Goal: Task Accomplishment & Management: Use online tool/utility

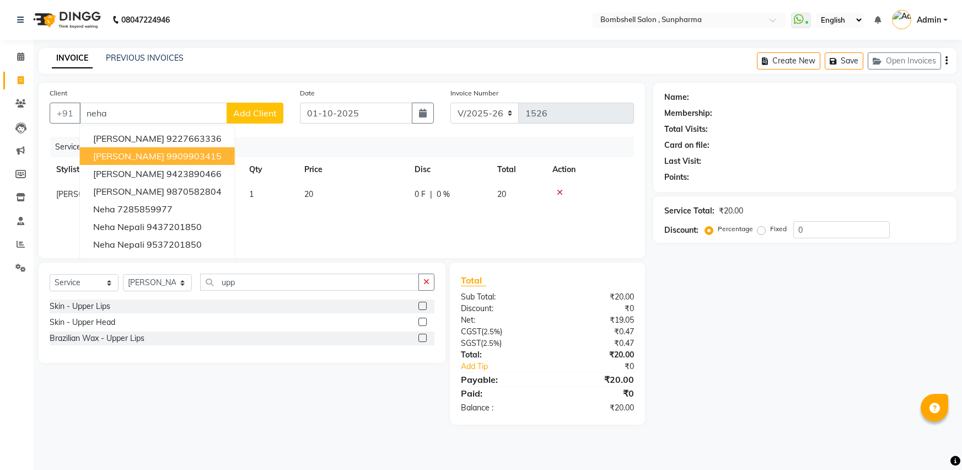
select select "4965"
select select "service"
select select "33525"
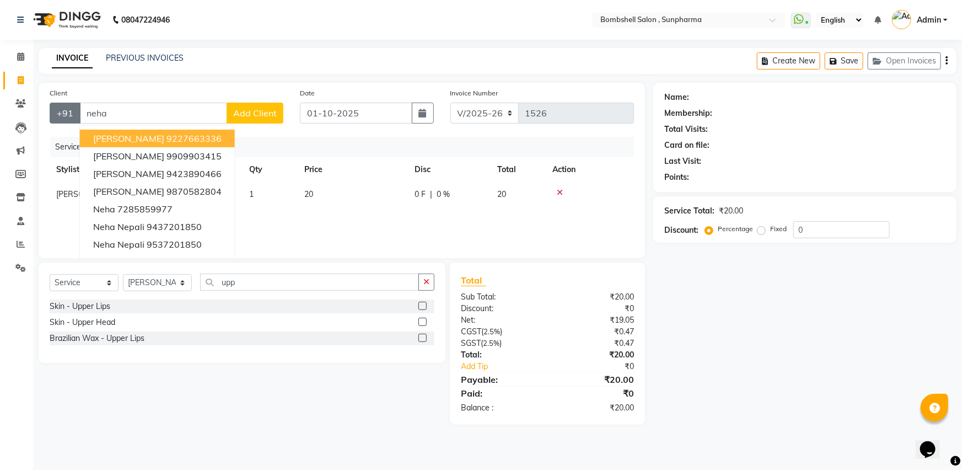
drag, startPoint x: 138, startPoint y: 111, endPoint x: 77, endPoint y: 114, distance: 61.2
click at [77, 114] on div "+91 [PERSON_NAME] 9227663336 [PERSON_NAME] 9909903415 [PERSON_NAME] 9423890466 …" at bounding box center [167, 113] width 234 height 21
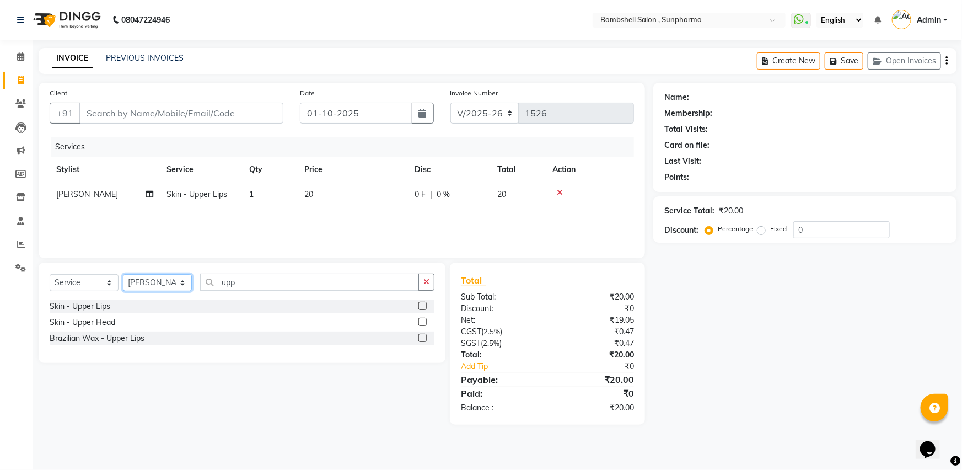
click at [169, 287] on select "Select Stylist [PERSON_NAME] Ananta [PERSON_NAME] [PERSON_NAME] dhanlaxmi poona…" at bounding box center [157, 282] width 69 height 17
select select "59017"
click at [123, 274] on select "Select Stylist [PERSON_NAME] Ananta [PERSON_NAME] [PERSON_NAME] dhanlaxmi poona…" at bounding box center [157, 282] width 69 height 17
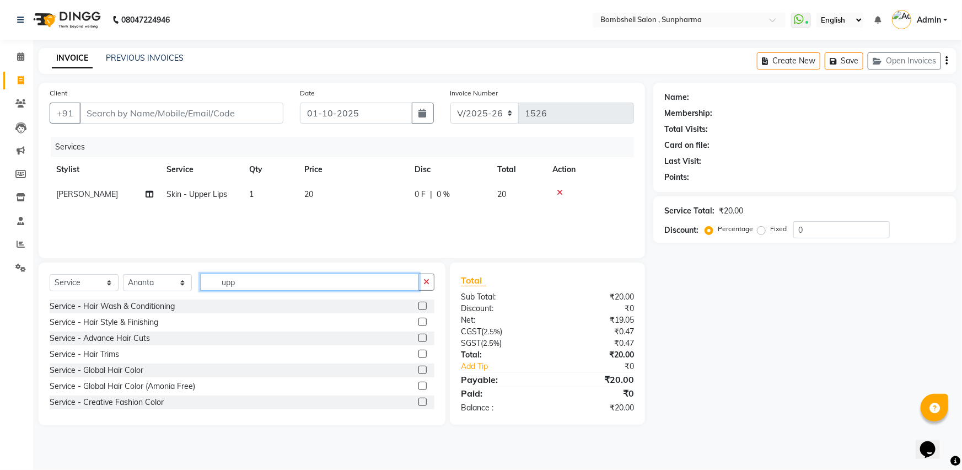
drag, startPoint x: 266, startPoint y: 281, endPoint x: 191, endPoint y: 289, distance: 75.4
click at [191, 289] on div "Select Service Product Membership Package Voucher Prepaid Gift Card Select Styl…" at bounding box center [242, 286] width 385 height 26
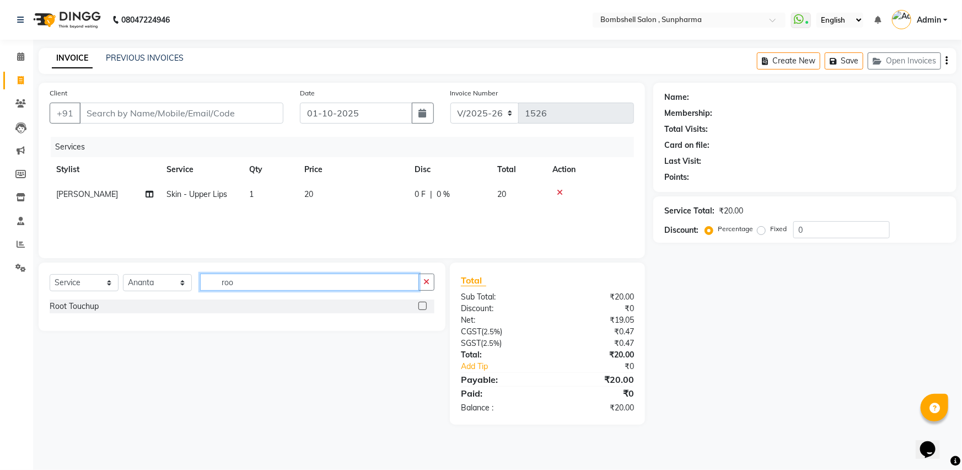
type input "roo"
click at [424, 303] on label at bounding box center [422, 306] width 8 height 8
click at [424, 303] on input "checkbox" at bounding box center [421, 306] width 7 height 7
checkbox input "false"
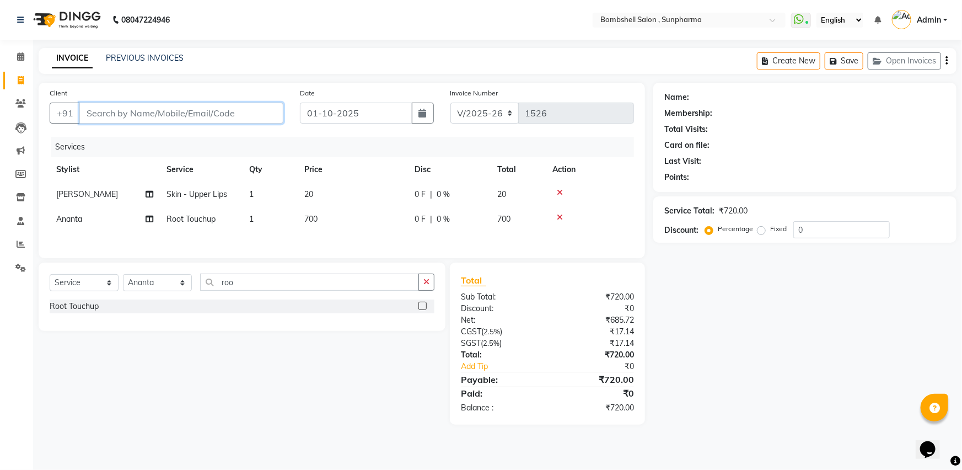
click at [98, 111] on input "Client" at bounding box center [181, 113] width 204 height 21
click at [561, 193] on icon at bounding box center [560, 193] width 6 height 8
click at [365, 197] on td "700" at bounding box center [353, 194] width 110 height 25
select select "59017"
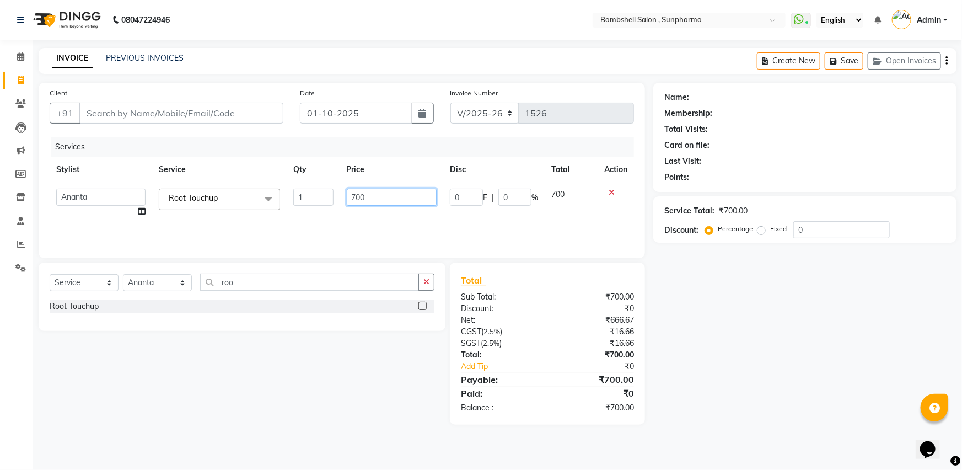
drag, startPoint x: 374, startPoint y: 196, endPoint x: 322, endPoint y: 202, distance: 52.7
click at [322, 202] on tr "[PERSON_NAME] Ananta [PERSON_NAME] [PERSON_NAME] dhanlaxmi [PERSON_NAME] [PERSO…" at bounding box center [342, 203] width 584 height 42
type input "800"
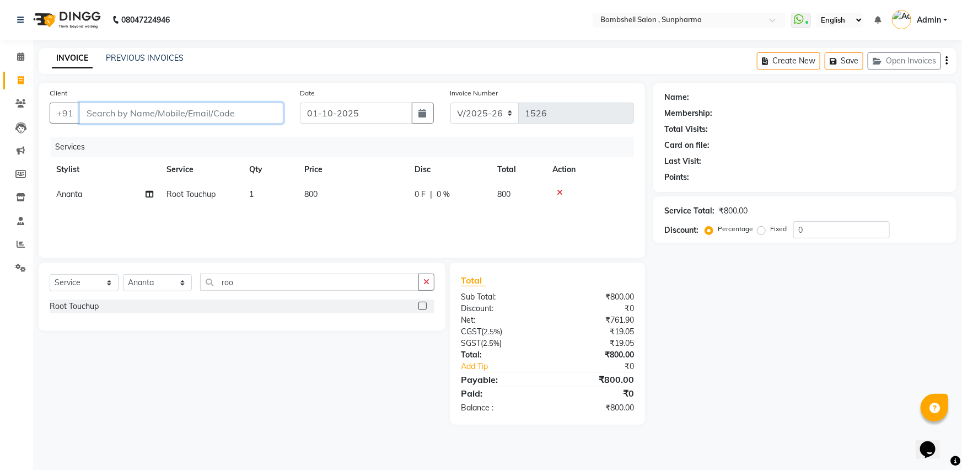
click at [107, 119] on input "Client" at bounding box center [181, 113] width 204 height 21
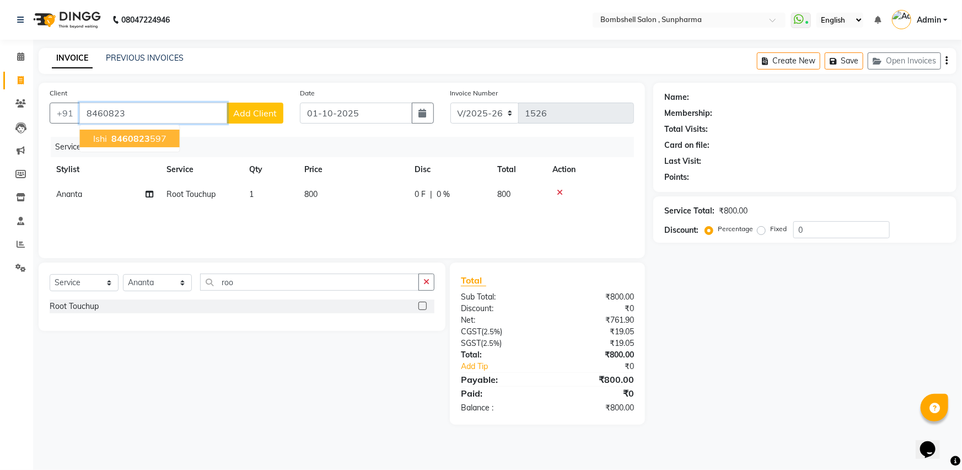
click at [142, 143] on span "8460823" at bounding box center [130, 138] width 39 height 11
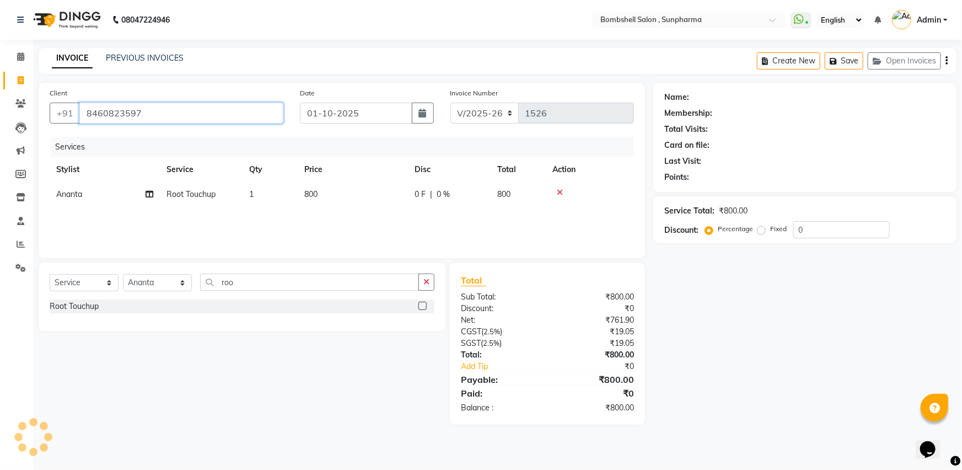
type input "8460823597"
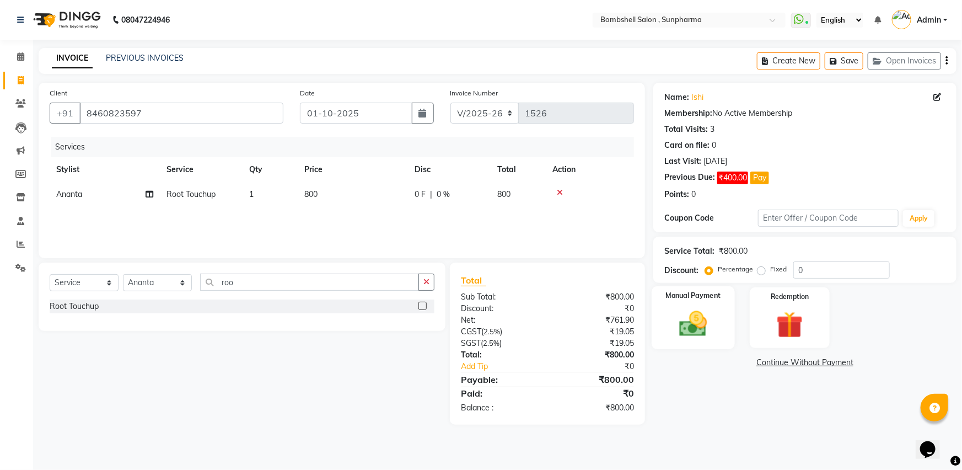
click at [692, 320] on img at bounding box center [693, 324] width 45 height 32
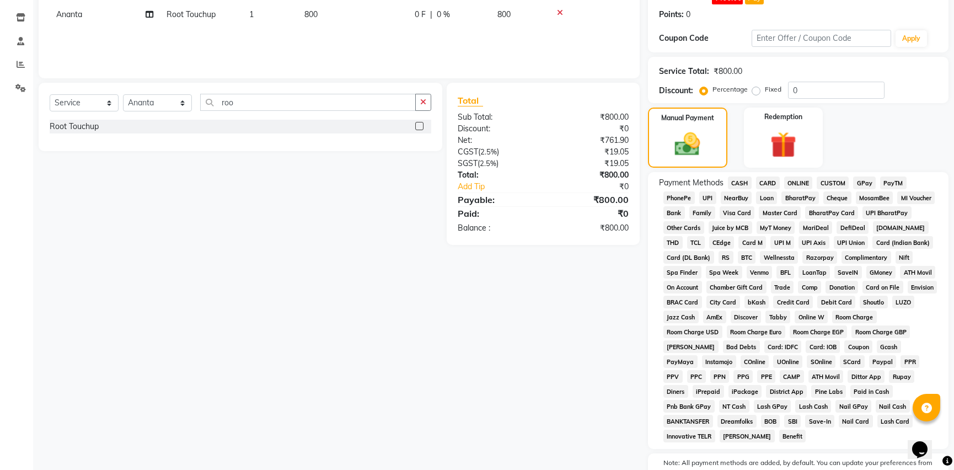
scroll to position [225, 0]
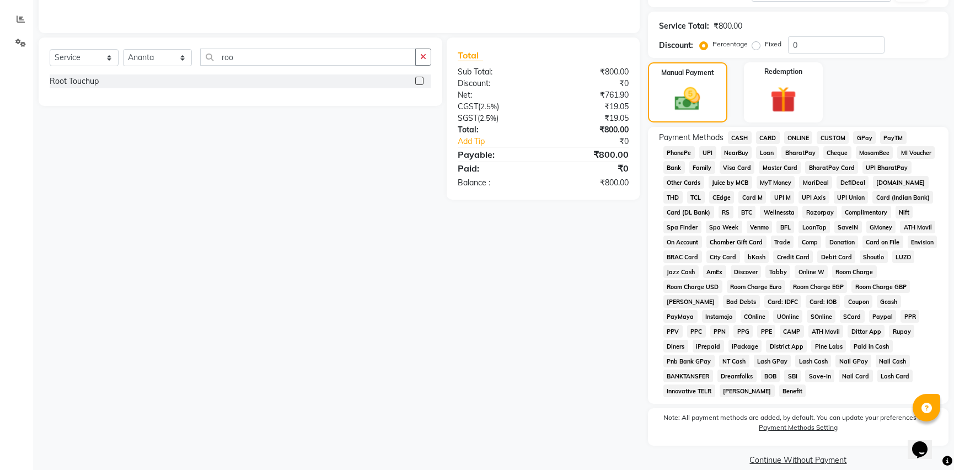
click at [865, 135] on span "GPay" at bounding box center [864, 137] width 23 height 13
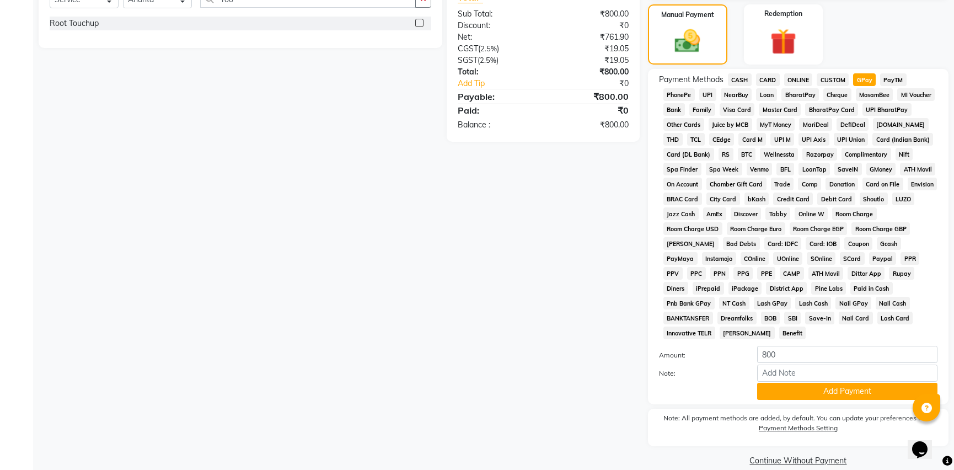
scroll to position [283, 0]
click at [832, 382] on button "Add Payment" at bounding box center [847, 390] width 180 height 17
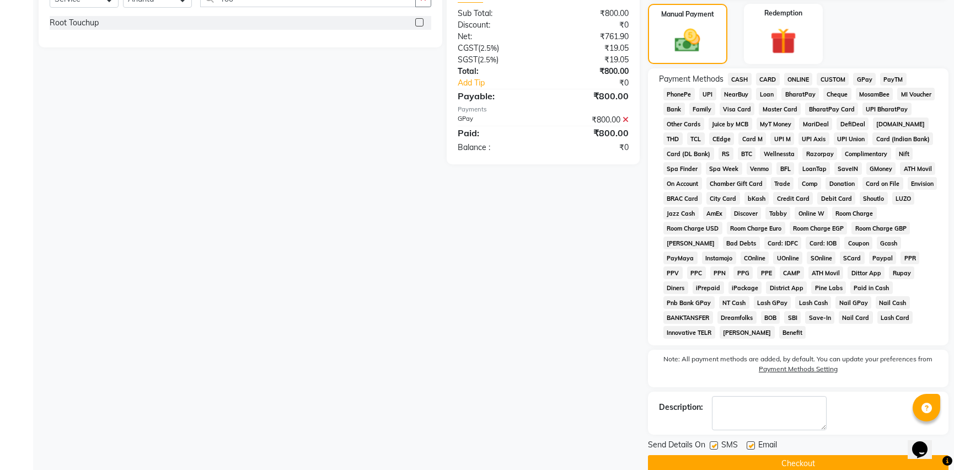
click at [821, 455] on button "Checkout" at bounding box center [798, 463] width 300 height 17
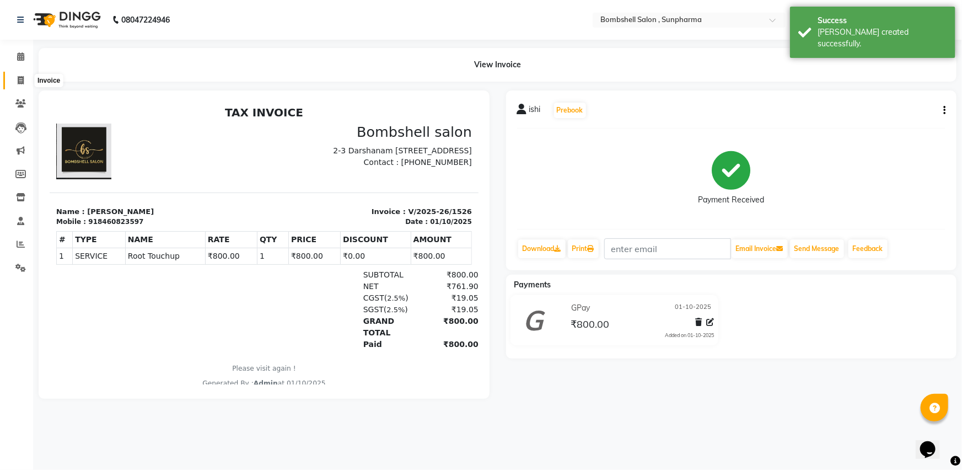
click at [23, 83] on icon at bounding box center [21, 80] width 6 height 8
select select "4965"
select select "service"
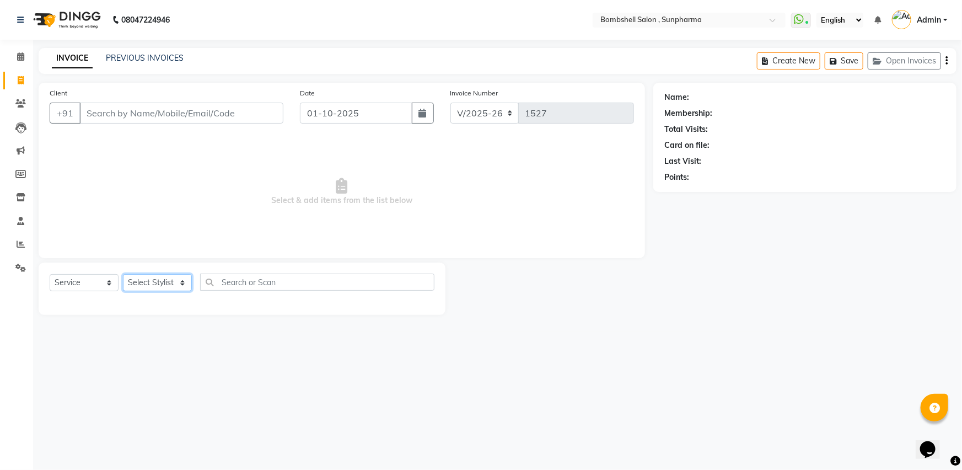
click at [184, 279] on select "Select Stylist [PERSON_NAME] Ananta [PERSON_NAME] [PERSON_NAME] dhanlaxmi poona…" at bounding box center [157, 282] width 69 height 17
select select "59017"
click at [123, 274] on select "Select Stylist [PERSON_NAME] Ananta [PERSON_NAME] [PERSON_NAME] dhanlaxmi poona…" at bounding box center [157, 282] width 69 height 17
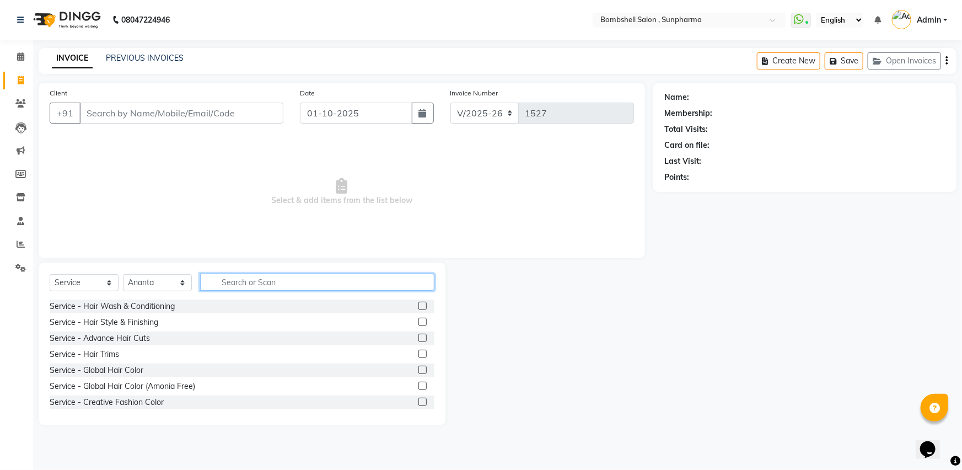
click at [253, 281] on input "text" at bounding box center [317, 281] width 234 height 17
click at [263, 278] on input "text" at bounding box center [317, 281] width 234 height 17
click at [418, 305] on label at bounding box center [422, 306] width 8 height 8
click at [418, 305] on input "checkbox" at bounding box center [421, 306] width 7 height 7
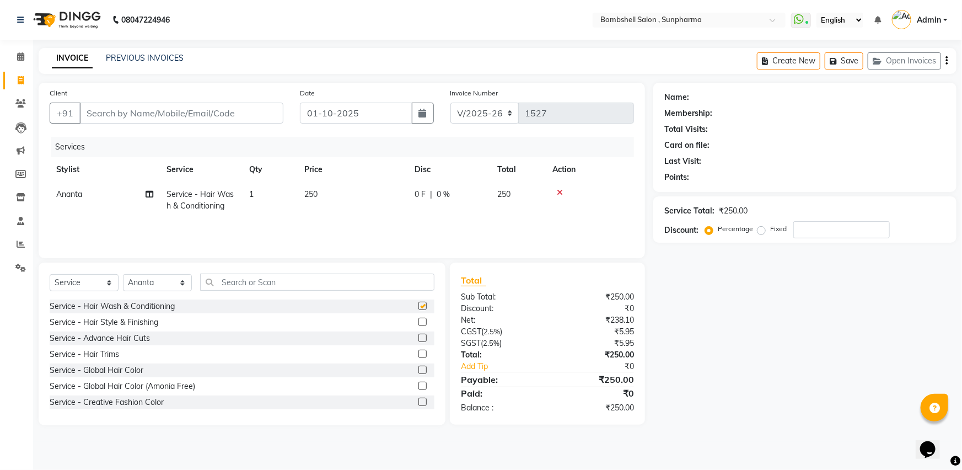
checkbox input "false"
click at [101, 115] on input "Client" at bounding box center [181, 113] width 204 height 21
type input "6"
type input "0"
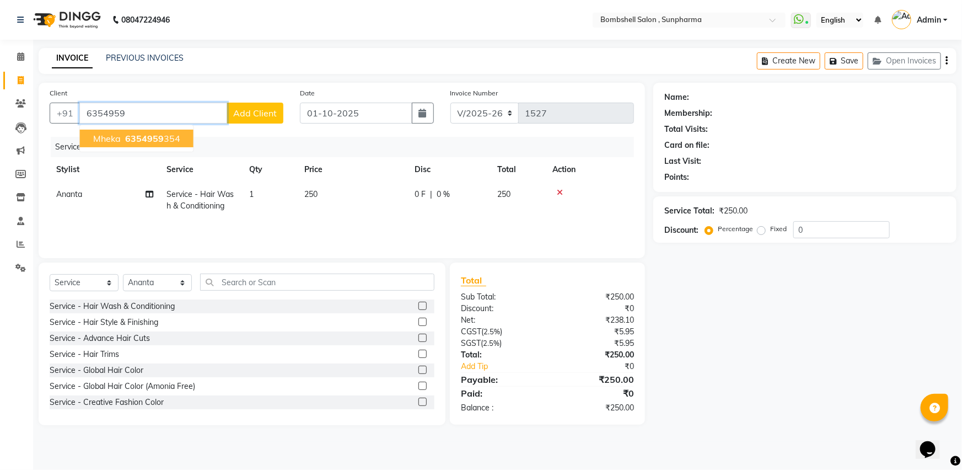
click at [109, 142] on span "mheka" at bounding box center [107, 138] width 28 height 11
type input "6354959354"
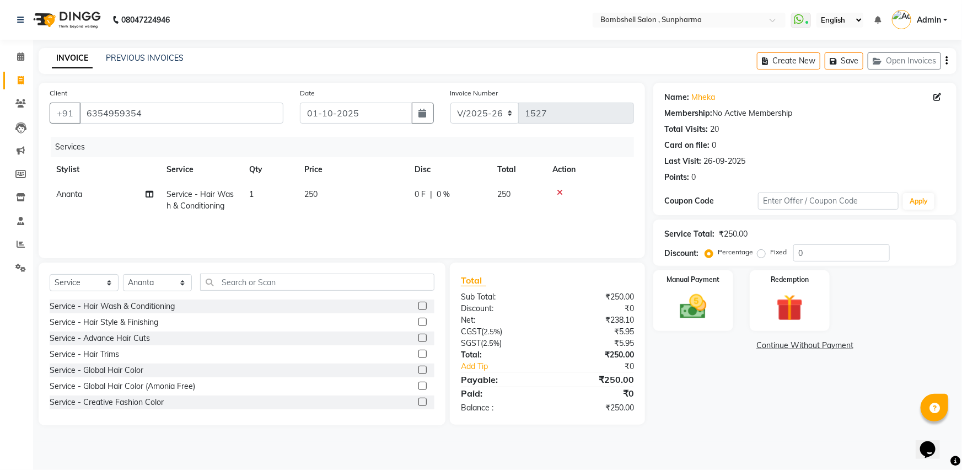
click at [341, 190] on td "250" at bounding box center [353, 200] width 110 height 36
select select "59017"
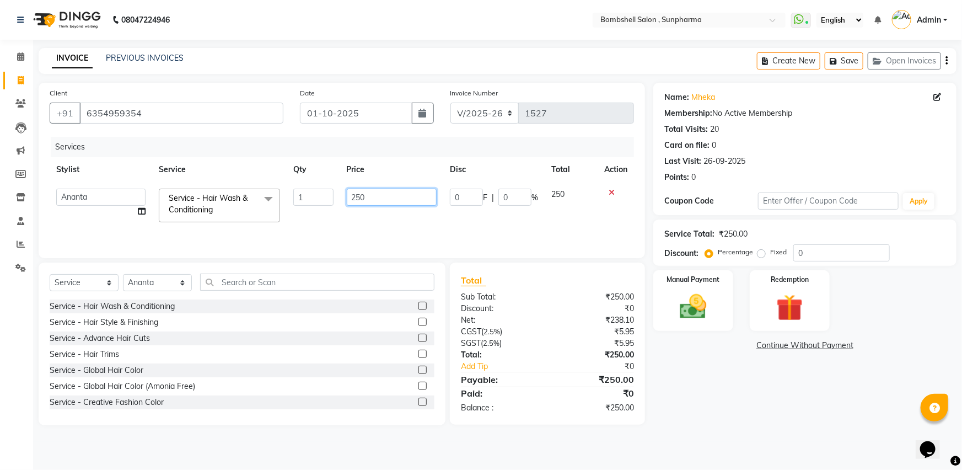
click at [378, 190] on input "250" at bounding box center [392, 197] width 90 height 17
type input "2"
type input "300"
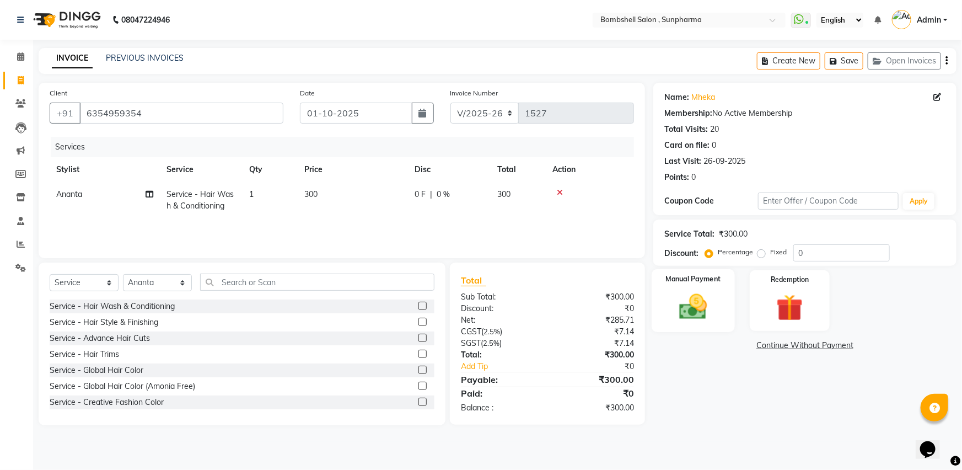
click at [685, 314] on img at bounding box center [693, 306] width 45 height 32
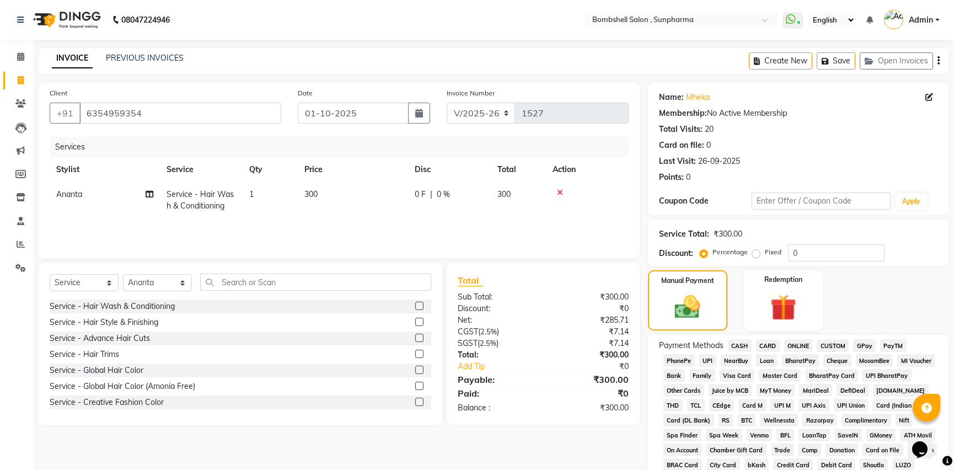
click at [857, 342] on span "GPay" at bounding box center [864, 345] width 23 height 13
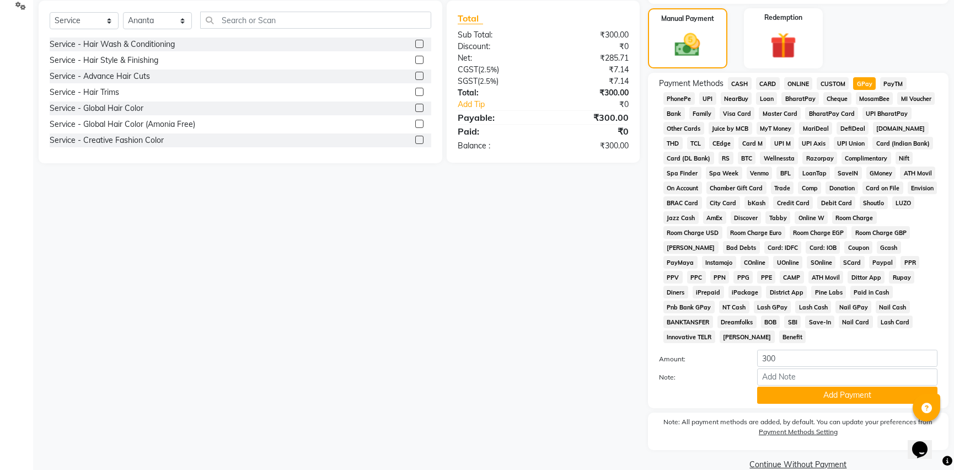
scroll to position [266, 0]
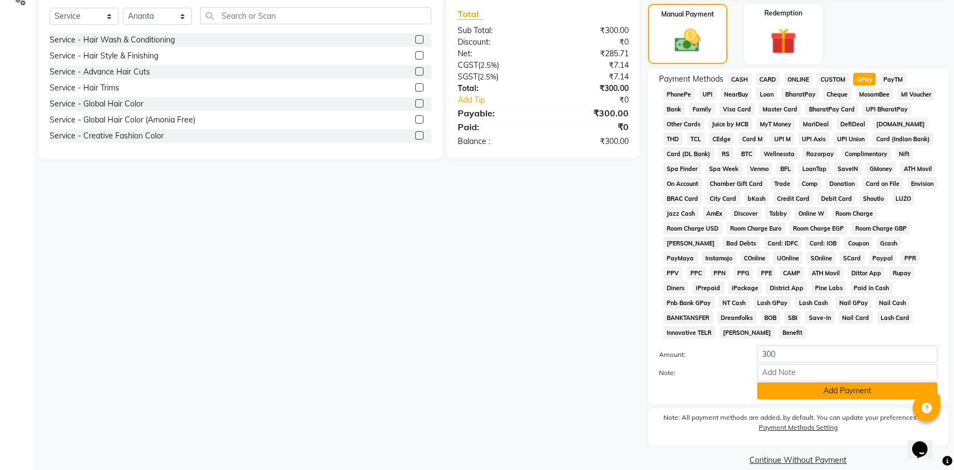
click at [833, 382] on button "Add Payment" at bounding box center [847, 390] width 180 height 17
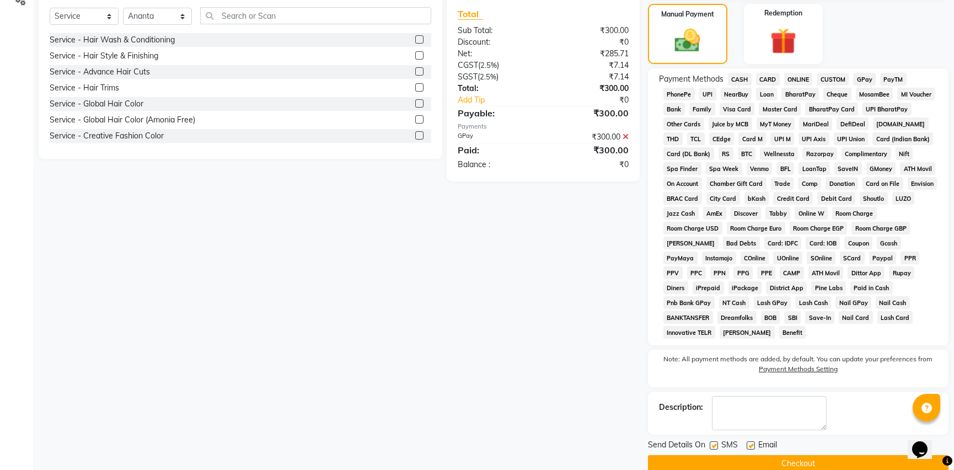
click at [827, 455] on button "Checkout" at bounding box center [798, 463] width 300 height 17
